Goal: Task Accomplishment & Management: Manage account settings

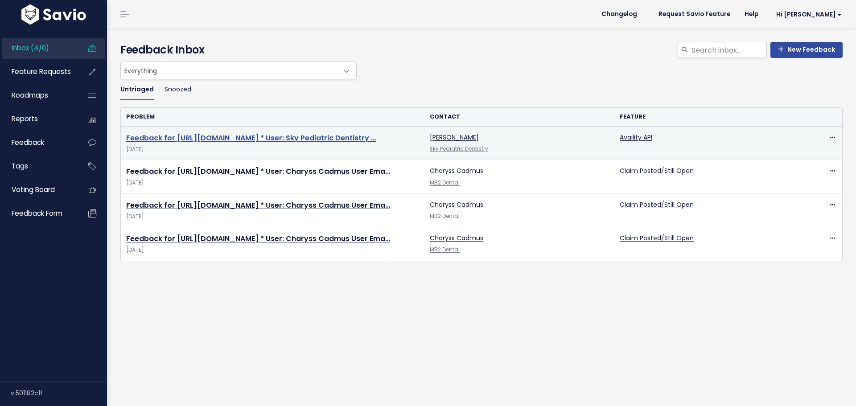
click at [232, 133] on link "Feedback for https://app.insidedesk.net/claim/MB2/52332740 * User: Sky Pediatri…" at bounding box center [251, 138] width 250 height 10
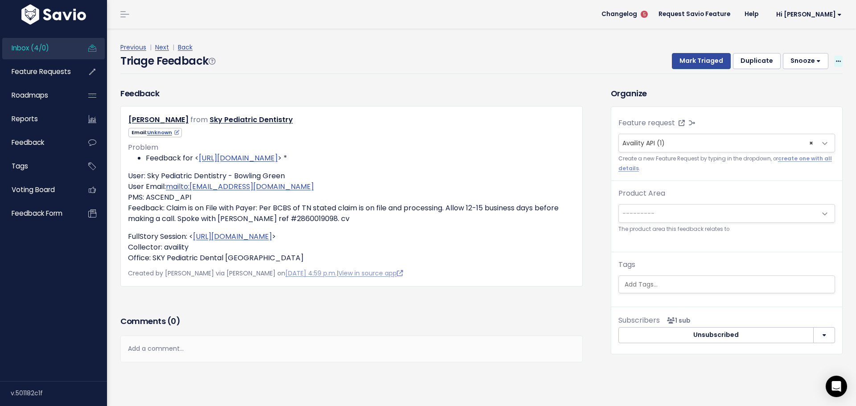
click at [834, 56] on span at bounding box center [838, 61] width 8 height 11
click at [794, 91] on link "Delete" at bounding box center [803, 99] width 64 height 17
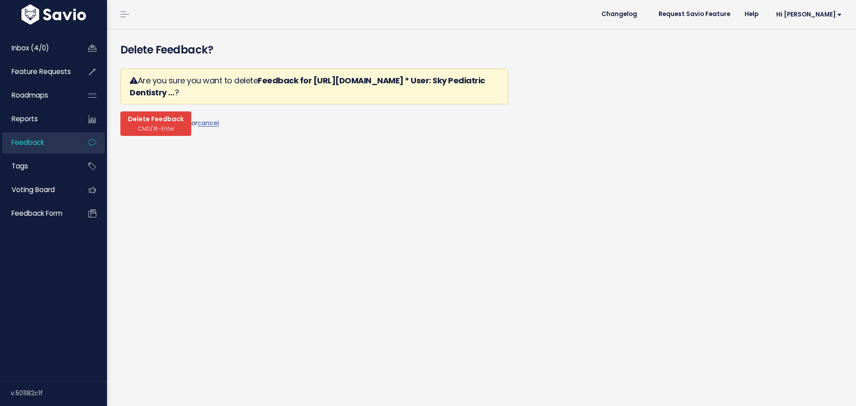
click at [149, 115] on span "Delete Feedback" at bounding box center [156, 119] width 56 height 8
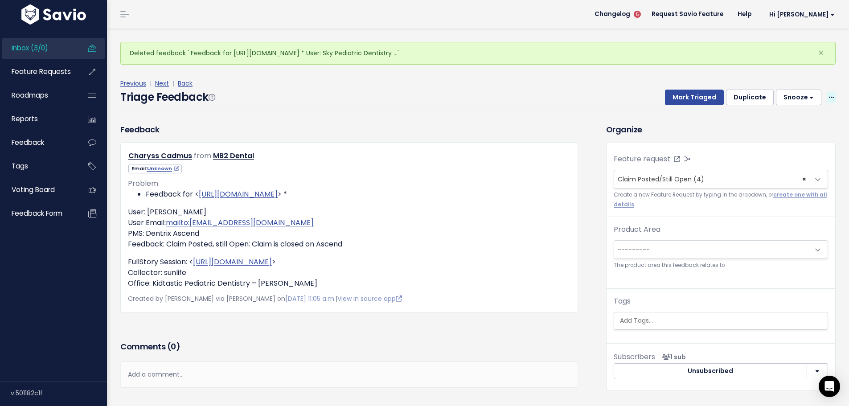
click at [828, 92] on span at bounding box center [832, 97] width 8 height 11
click at [773, 128] on link "Delete" at bounding box center [796, 136] width 64 height 17
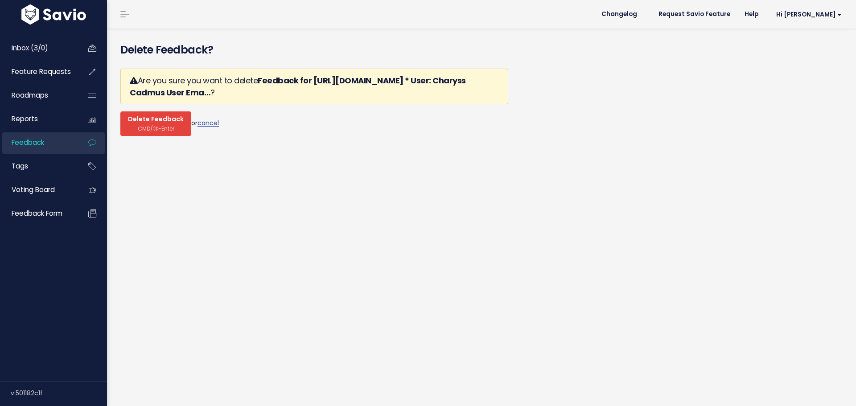
click at [131, 111] on button "Delete Feedback CMD/⌘-Enter" at bounding box center [155, 123] width 71 height 25
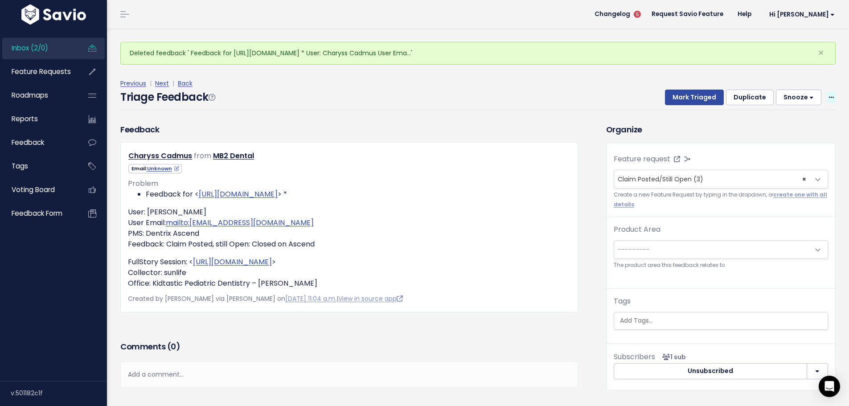
click at [828, 92] on span at bounding box center [832, 97] width 8 height 11
click at [785, 128] on link "Delete" at bounding box center [796, 136] width 64 height 17
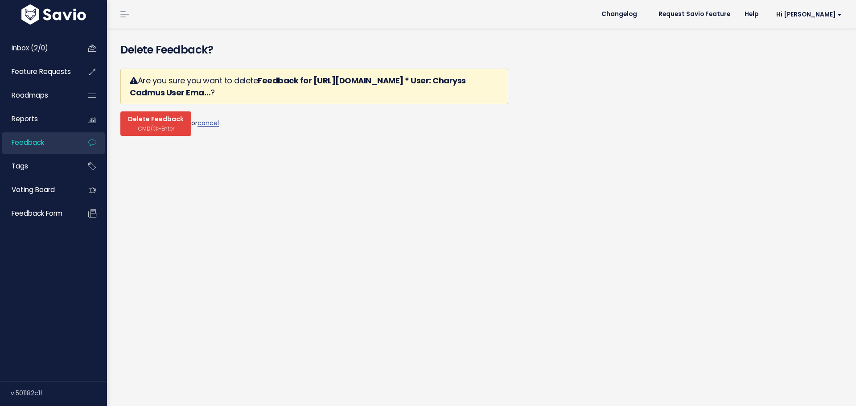
click at [147, 115] on span "Delete Feedback" at bounding box center [156, 119] width 56 height 8
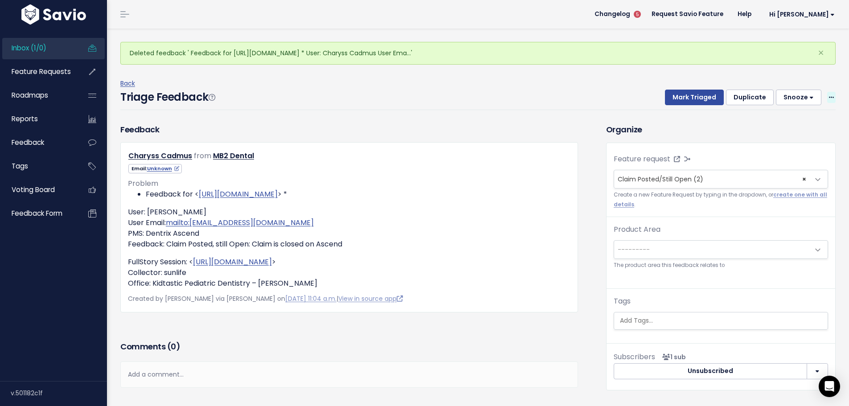
click at [829, 95] on icon at bounding box center [831, 98] width 5 height 6
click at [797, 128] on link "Delete" at bounding box center [796, 136] width 64 height 17
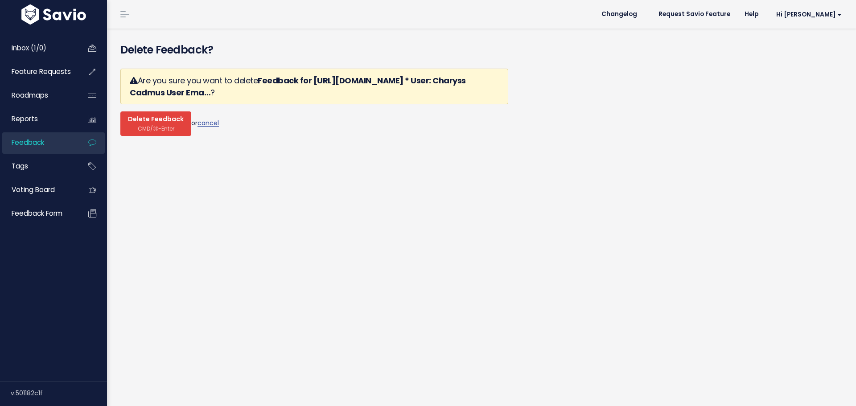
click at [147, 125] on span "CMD/⌘-Enter" at bounding box center [156, 128] width 37 height 7
